Goal: Task Accomplishment & Management: Use online tool/utility

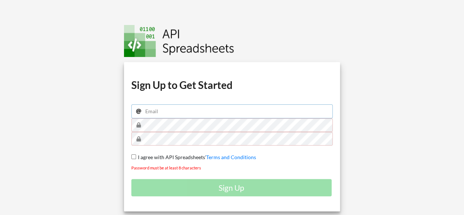
click at [191, 108] on input "email" at bounding box center [232, 111] width 202 height 14
type input "[EMAIL_ADDRESS][DOMAIN_NAME]"
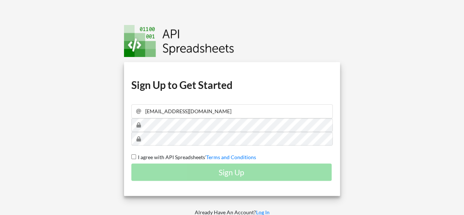
click at [134, 156] on input "I agree with API Spreadsheets' Terms and Conditions" at bounding box center [133, 156] width 5 height 5
checkbox input "true"
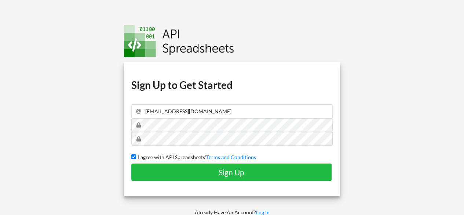
click at [173, 183] on div "Download hidden Download hidden Download hidden Download hidden Sign Up to Get …" at bounding box center [232, 129] width 217 height 134
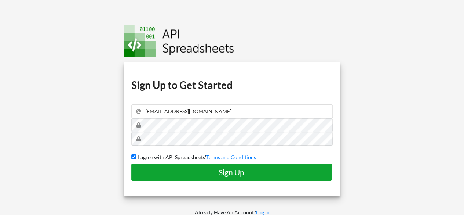
click at [181, 177] on button "Sign Up" at bounding box center [231, 171] width 200 height 17
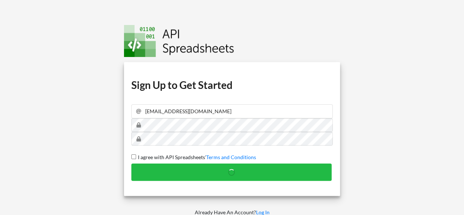
checkbox input "false"
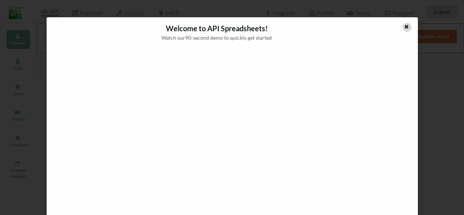
click at [404, 27] on icon at bounding box center [407, 25] width 6 height 5
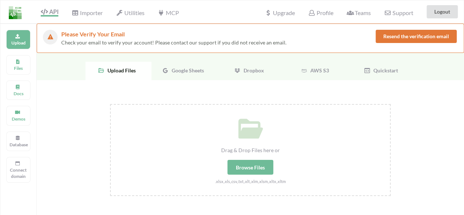
click at [224, 153] on div "Drag & Drop Files here or Browse Files .xlsx,.xls,.csv,.txt,.xlt,.xlm,.xlsm,.xl…" at bounding box center [250, 145] width 279 height 80
click at [110, 104] on input "Drag & Drop Files here or Browse Files .xlsx,.xls,.csv,.txt,.xlt,.xlm,.xlsm,.xl…" at bounding box center [110, 104] width 0 height 0
click at [191, 75] on div "Google Sheets" at bounding box center [185, 71] width 66 height 18
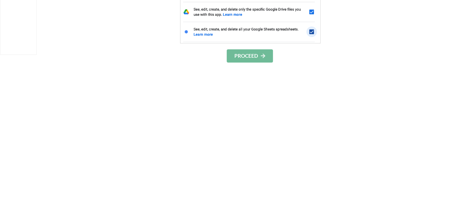
click at [252, 55] on button "PROCEED" at bounding box center [250, 55] width 46 height 13
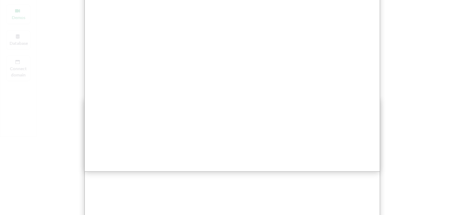
scroll to position [15, 0]
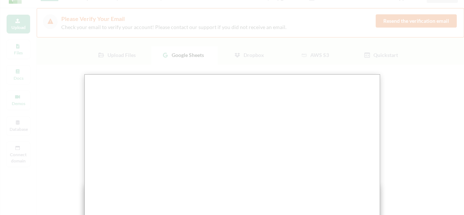
click at [401, 75] on div at bounding box center [235, 210] width 470 height 451
click at [406, 106] on div at bounding box center [235, 210] width 470 height 451
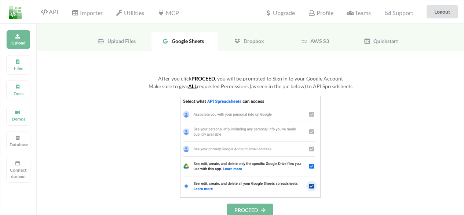
scroll to position [73, 0]
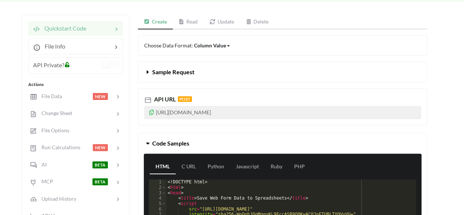
click at [153, 111] on icon at bounding box center [152, 111] width 6 height 5
click at [193, 24] on link "Read" at bounding box center [188, 22] width 31 height 15
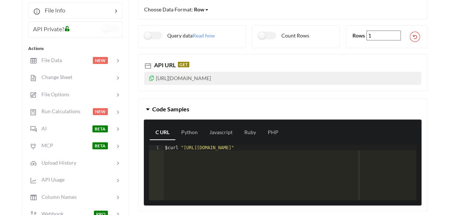
scroll to position [73, 0]
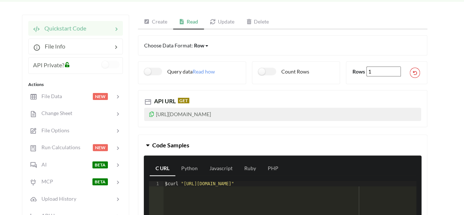
click at [152, 113] on icon at bounding box center [152, 112] width 6 height 5
